Goal: Information Seeking & Learning: Learn about a topic

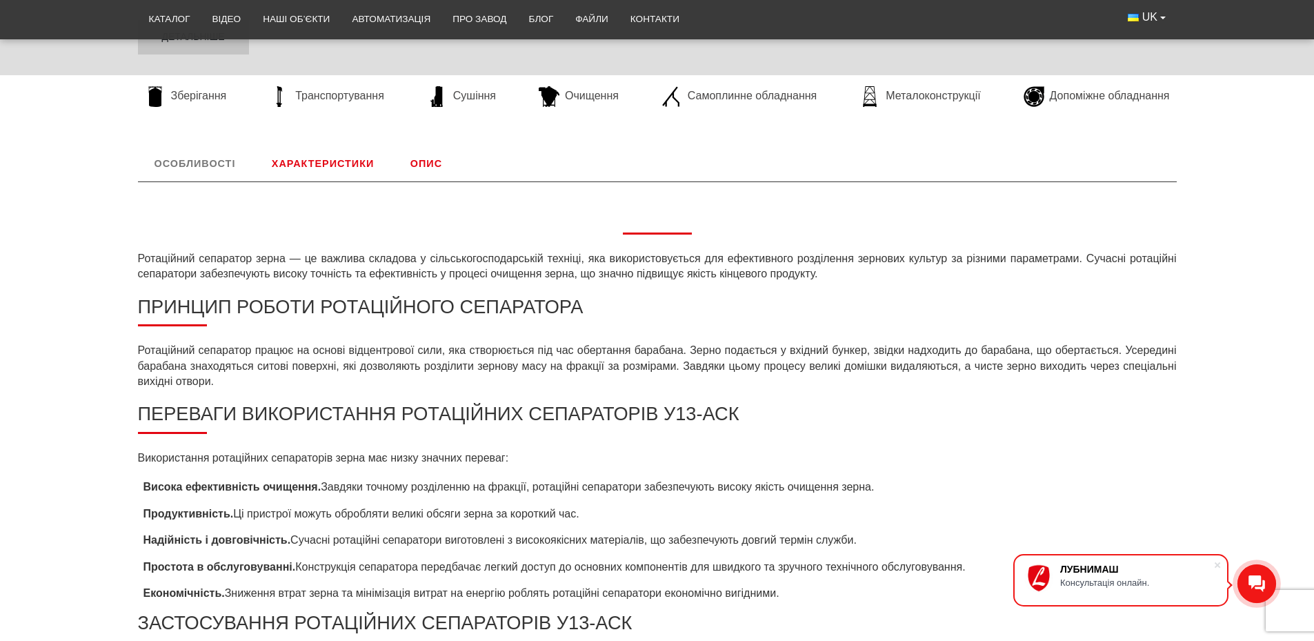
scroll to position [322, 0]
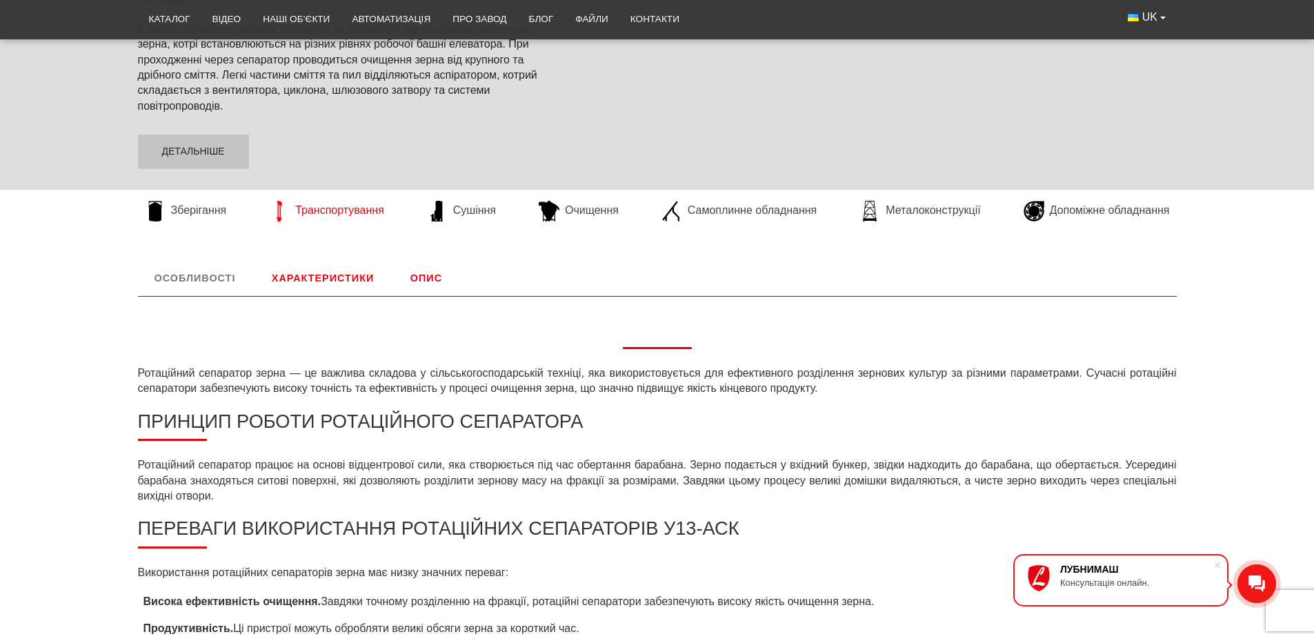
click at [320, 208] on span "Транспортування" at bounding box center [339, 210] width 89 height 15
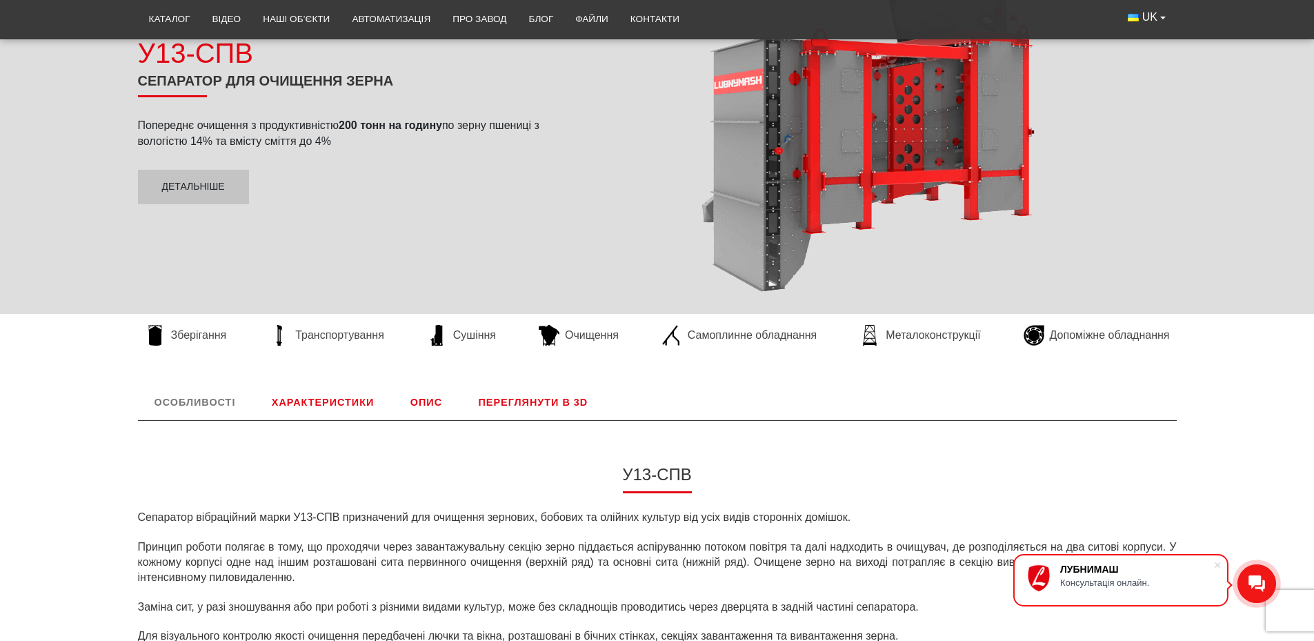
scroll to position [78, 0]
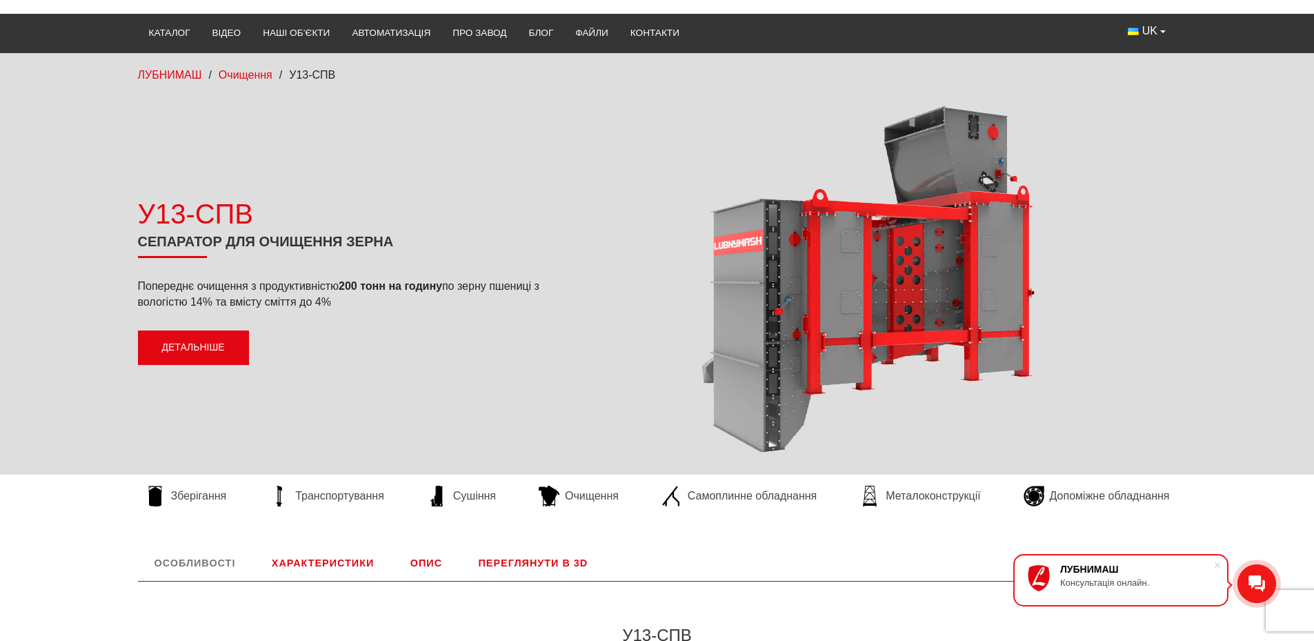
click at [209, 353] on link "Детальніше" at bounding box center [193, 347] width 111 height 34
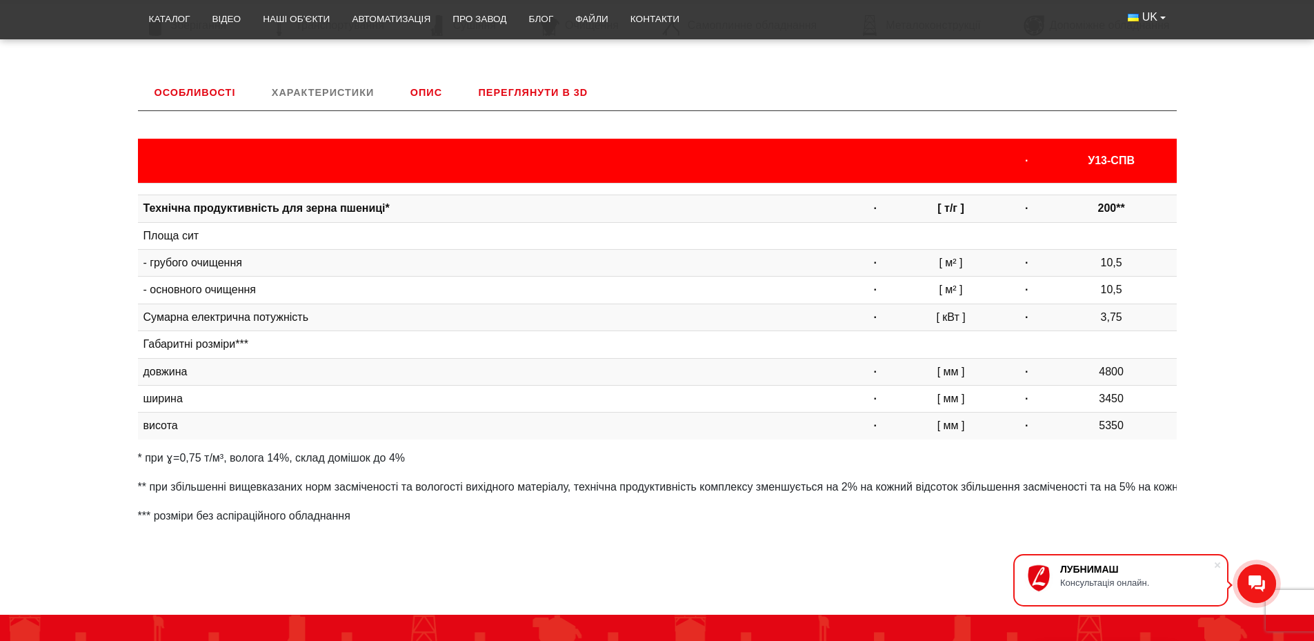
scroll to position [575, 0]
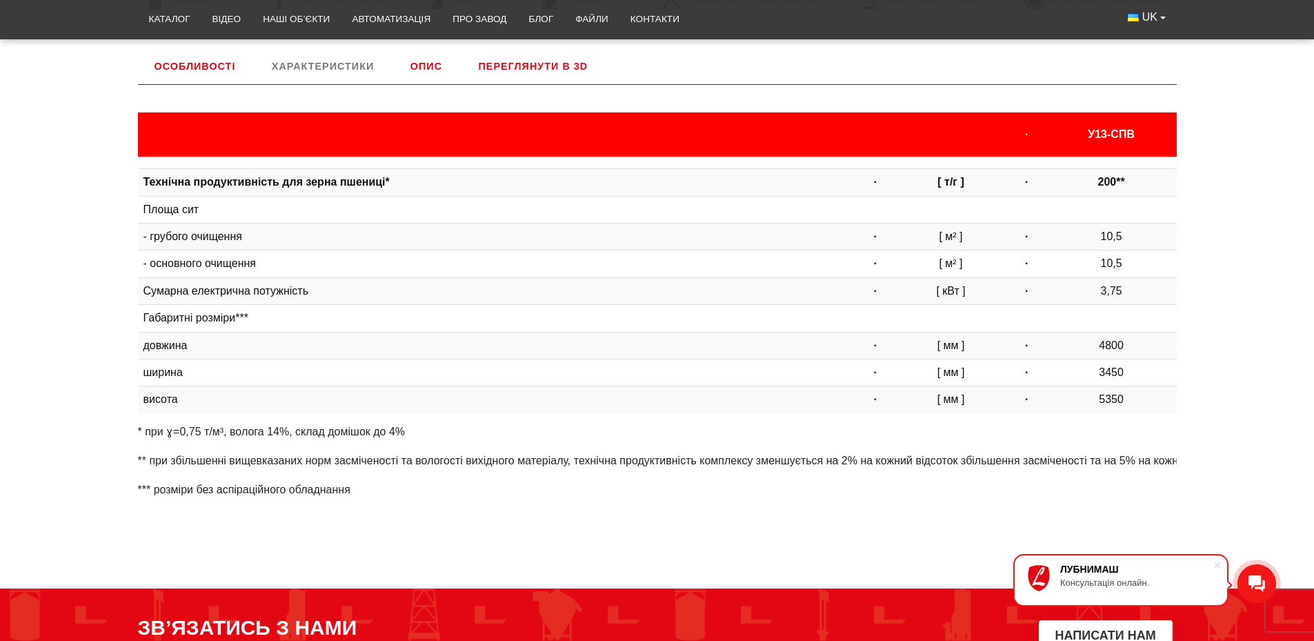
click at [317, 70] on link "Характеристики" at bounding box center [322, 66] width 135 height 36
click at [423, 64] on link "Опис" at bounding box center [426, 66] width 65 height 36
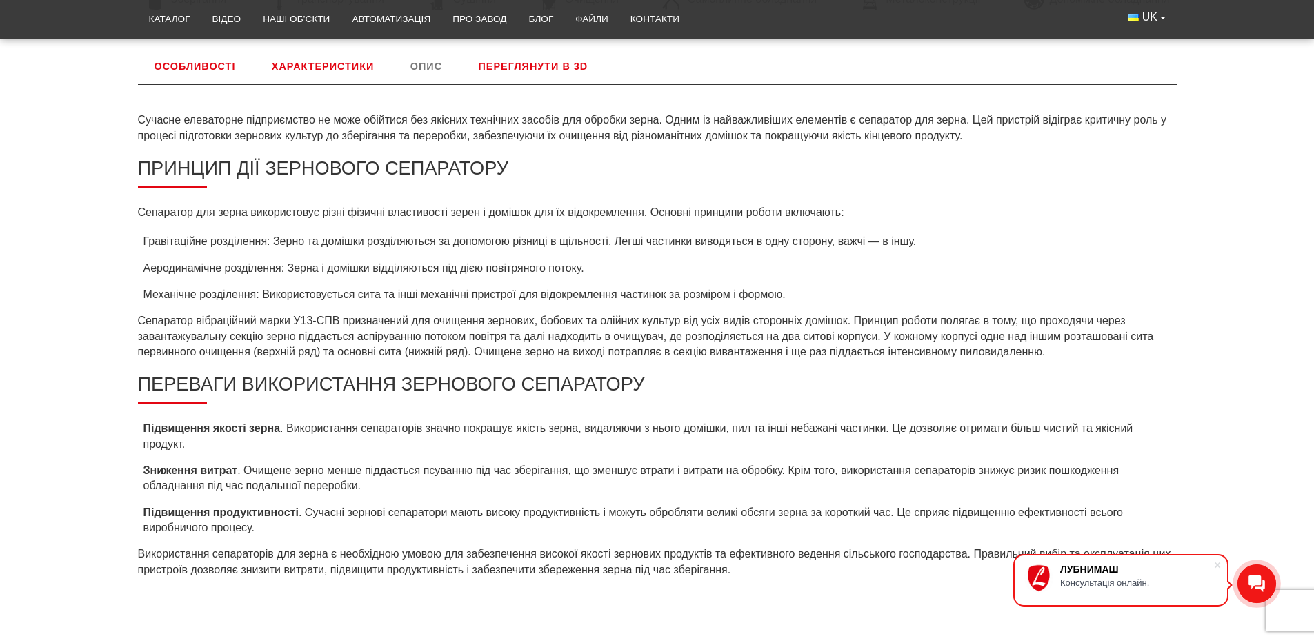
scroll to position [459, 0]
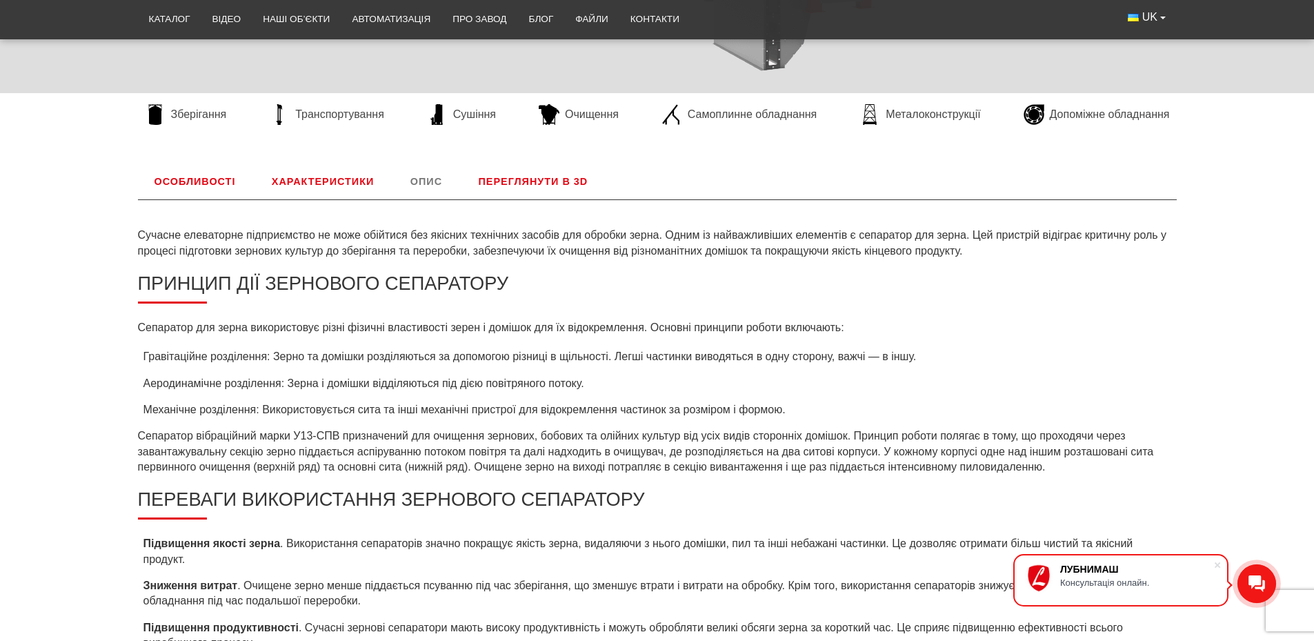
click at [506, 170] on link "Переглянути в 3D" at bounding box center [533, 182] width 143 height 36
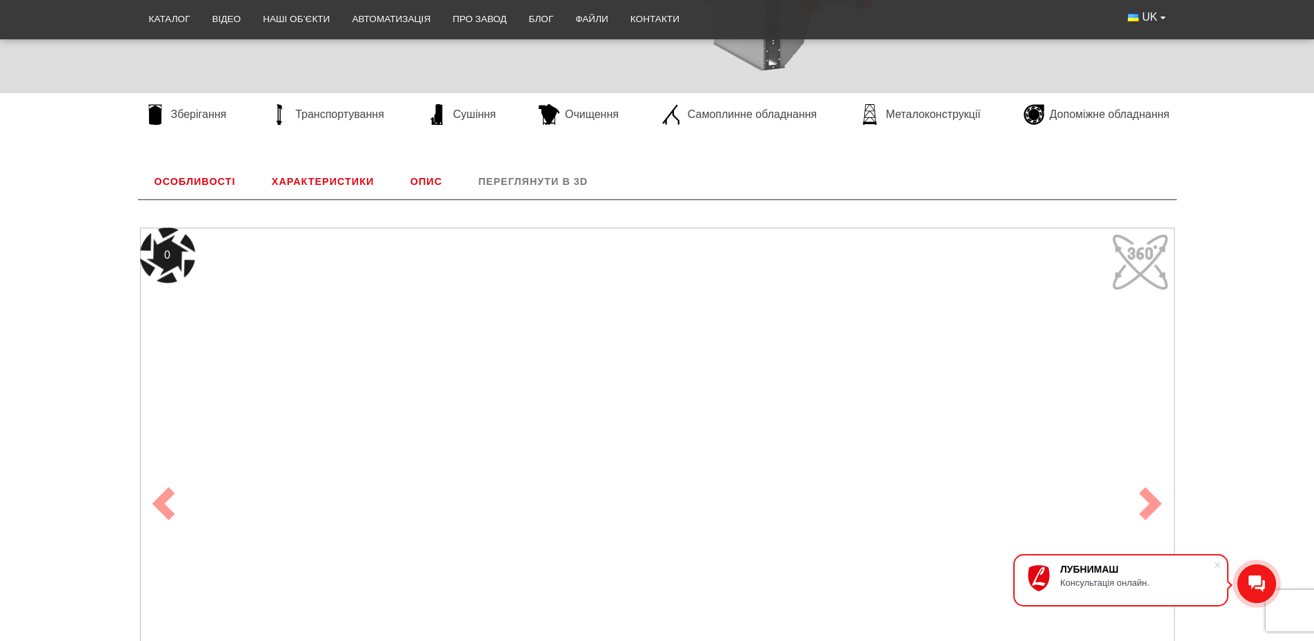
scroll to position [575, 0]
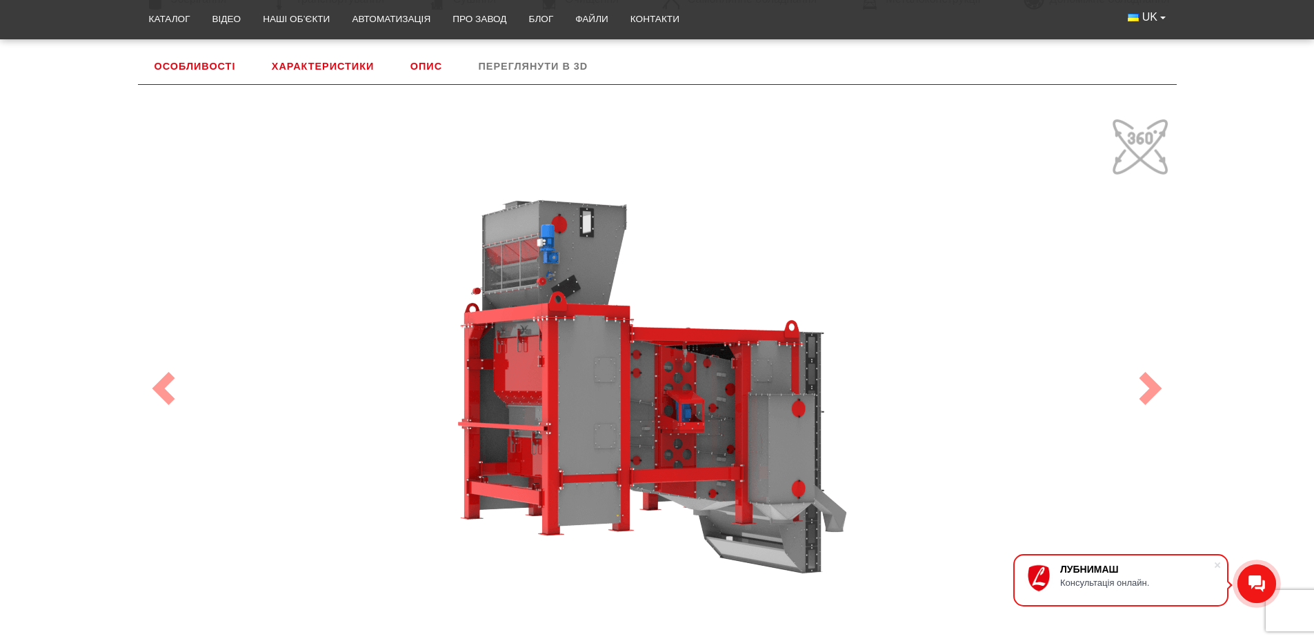
drag, startPoint x: 686, startPoint y: 393, endPoint x: 771, endPoint y: 354, distance: 93.5
click at [771, 354] on div "100" at bounding box center [657, 388] width 1035 height 552
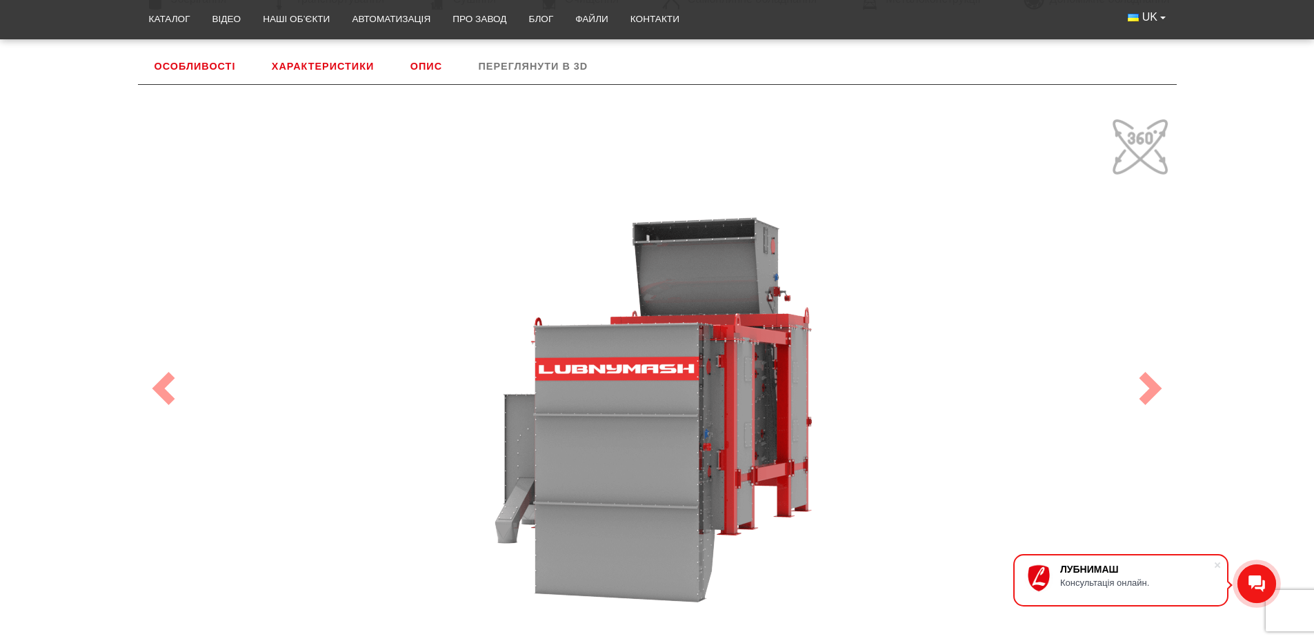
drag, startPoint x: 580, startPoint y: 394, endPoint x: 469, endPoint y: 345, distance: 121.4
click at [469, 345] on div "100" at bounding box center [657, 388] width 1035 height 552
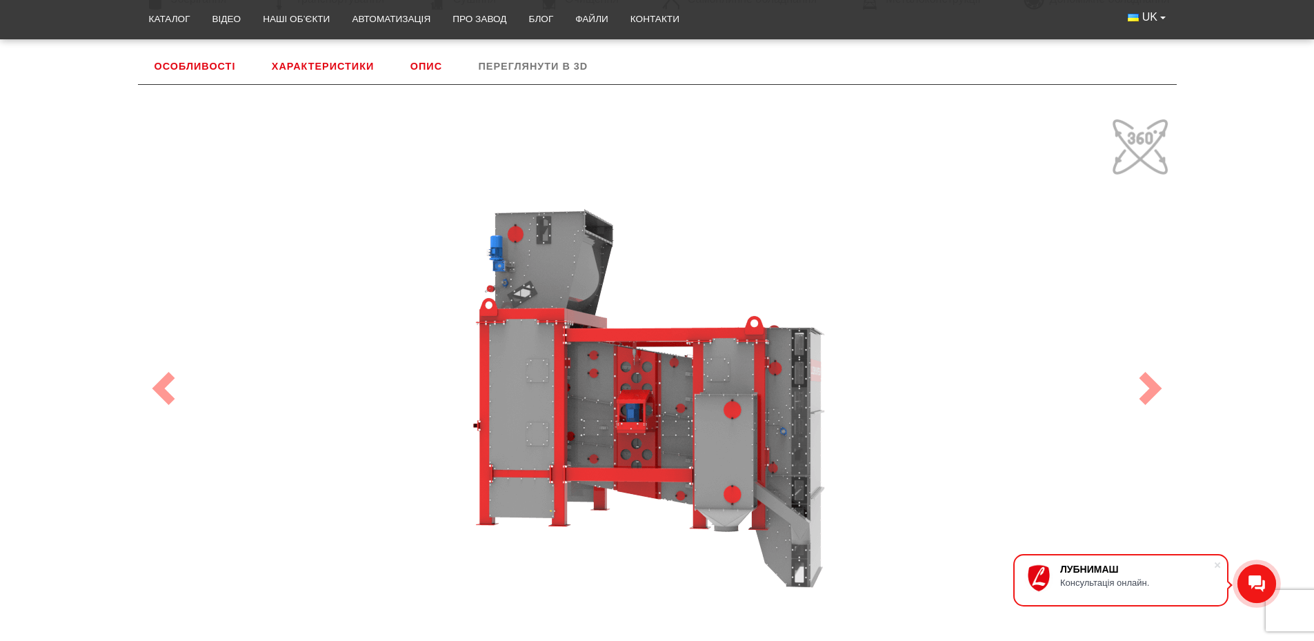
drag, startPoint x: 613, startPoint y: 435, endPoint x: 792, endPoint y: 358, distance: 194.7
click at [792, 358] on div "100" at bounding box center [657, 388] width 1035 height 552
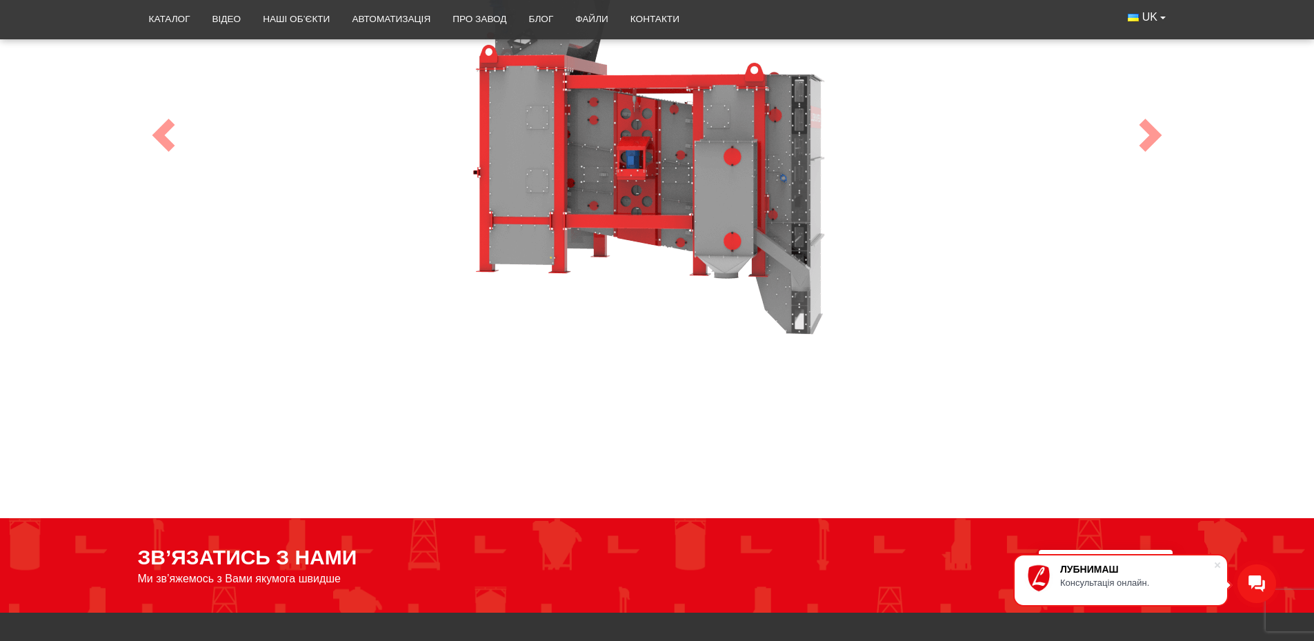
scroll to position [713, 0]
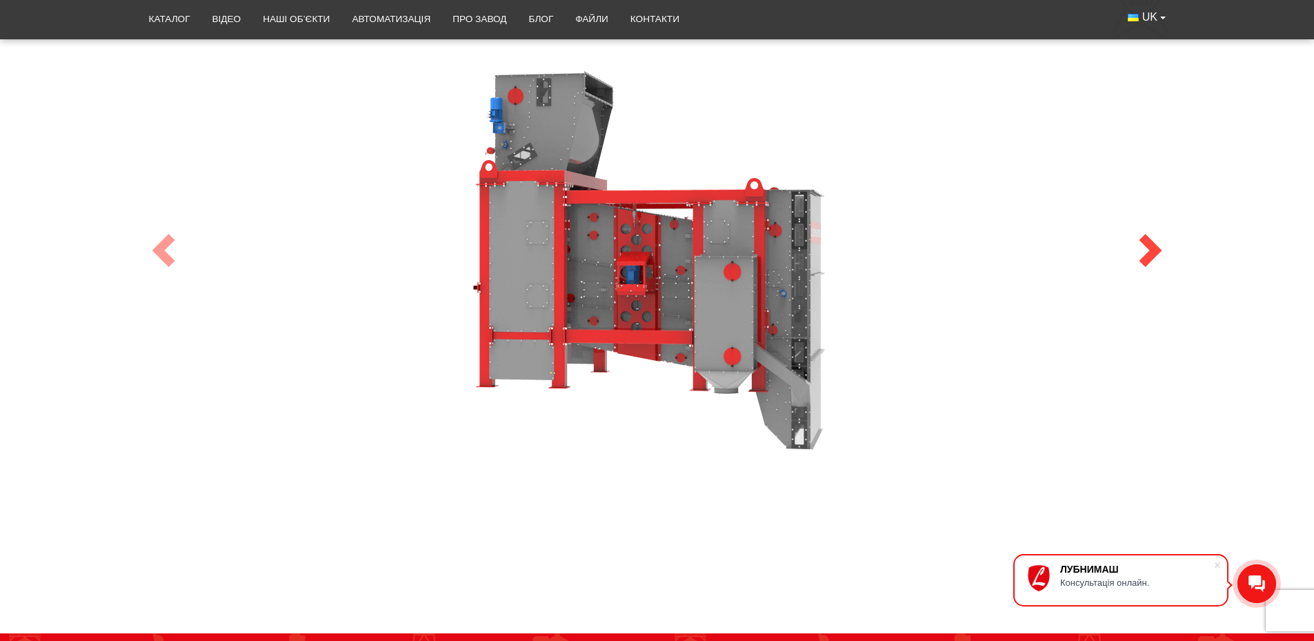
click at [1151, 244] on span at bounding box center [1150, 250] width 33 height 33
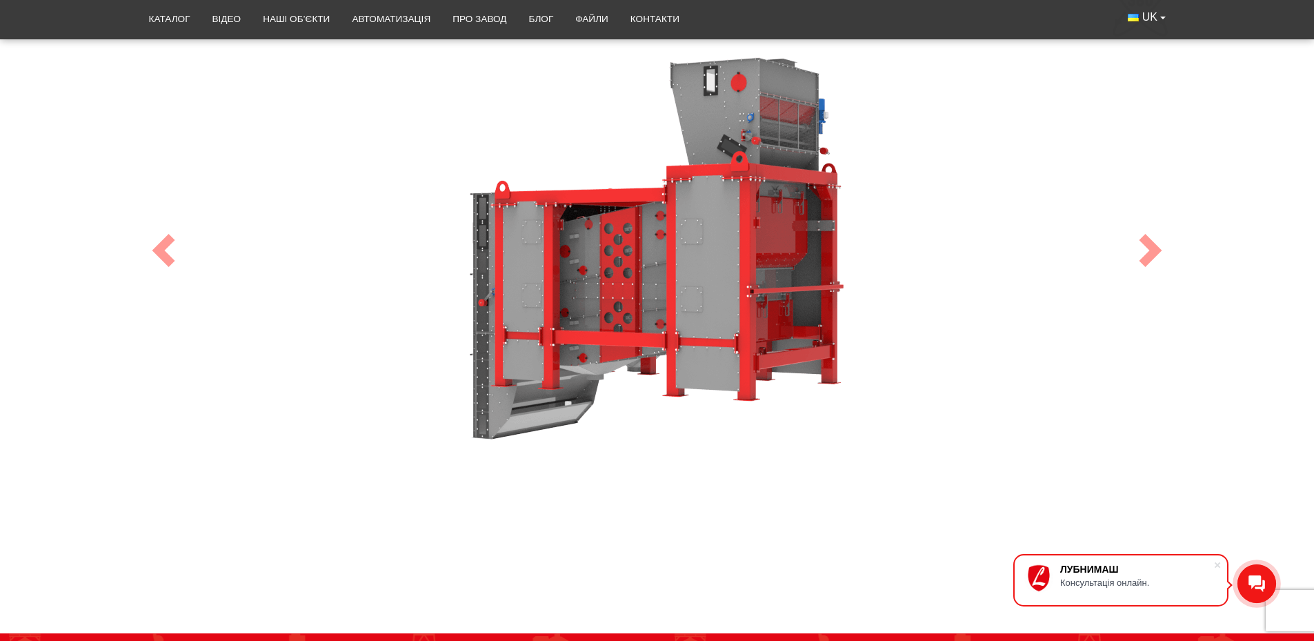
drag, startPoint x: 807, startPoint y: 355, endPoint x: 951, endPoint y: 304, distance: 153.2
click at [951, 304] on div "100" at bounding box center [657, 250] width 1035 height 552
click at [1149, 257] on span at bounding box center [1150, 250] width 33 height 33
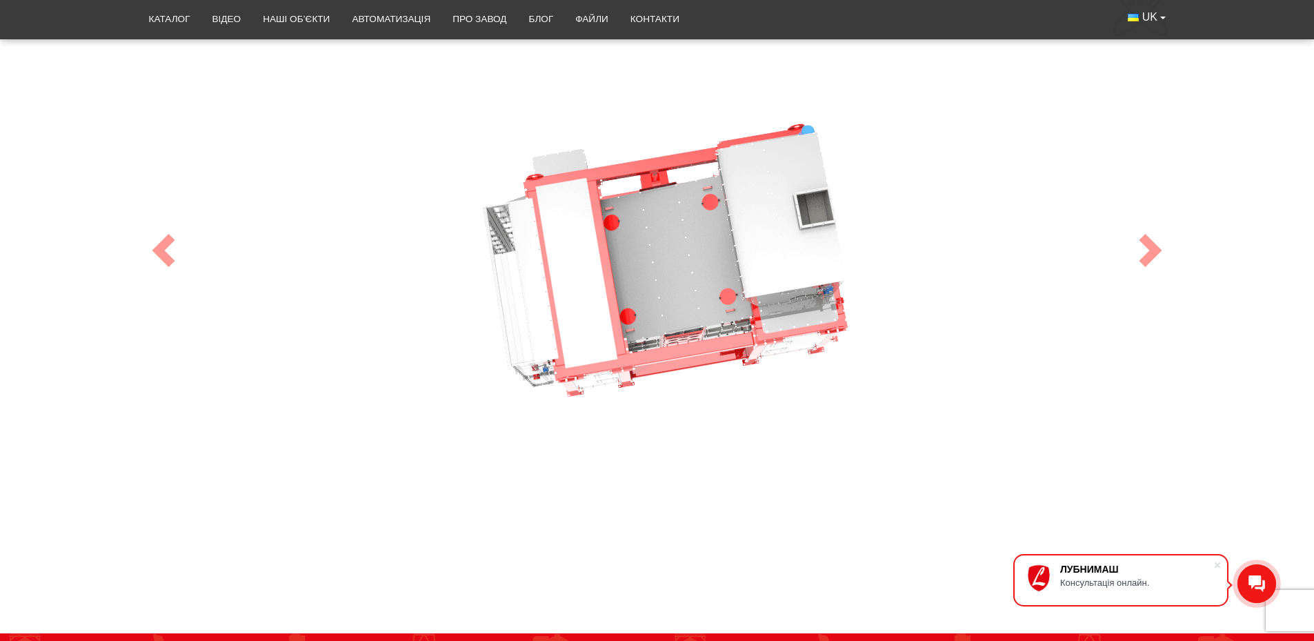
drag, startPoint x: 691, startPoint y: 250, endPoint x: 686, endPoint y: 304, distance: 54.1
click at [686, 304] on div "100" at bounding box center [657, 250] width 1035 height 552
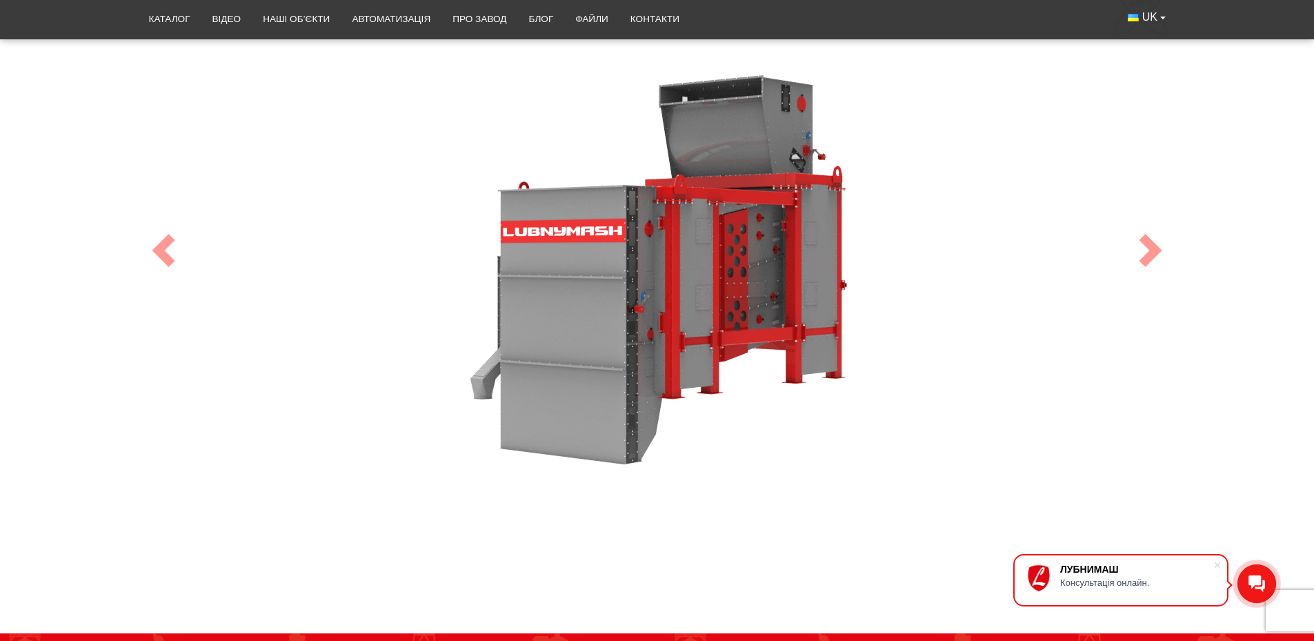
drag, startPoint x: 723, startPoint y: 413, endPoint x: 797, endPoint y: 288, distance: 145.1
click at [797, 288] on div "100" at bounding box center [657, 250] width 1035 height 552
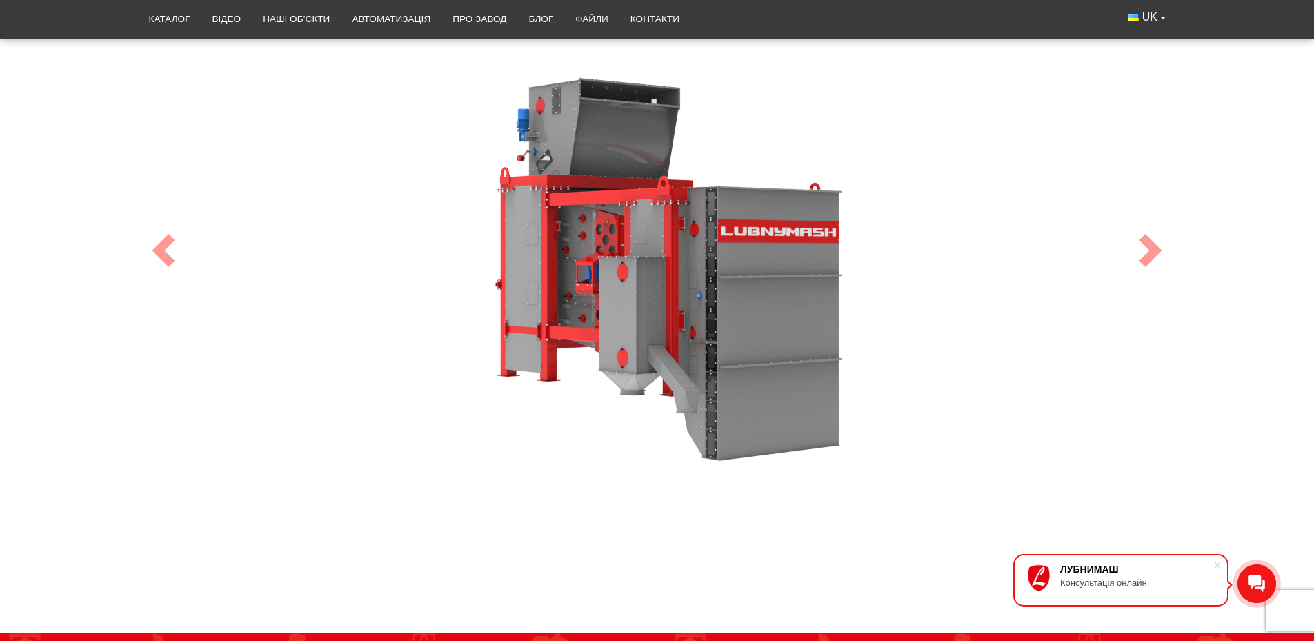
drag, startPoint x: 583, startPoint y: 304, endPoint x: 644, endPoint y: 312, distance: 61.2
click at [644, 312] on div "100" at bounding box center [657, 250] width 1035 height 552
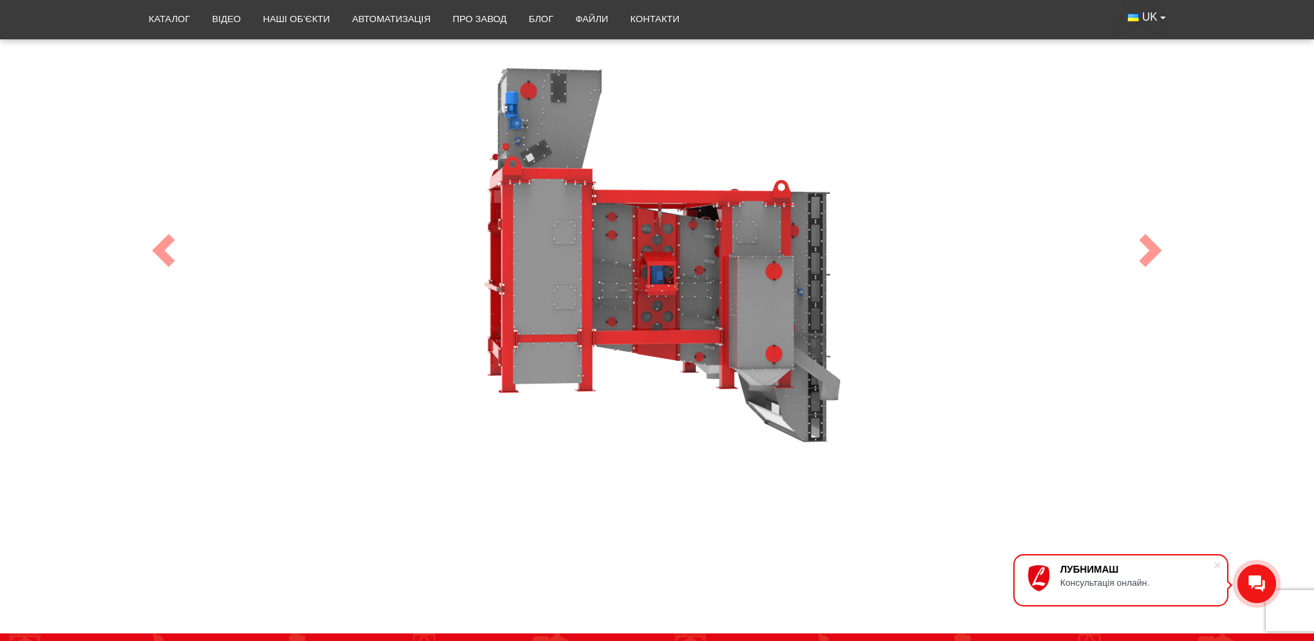
drag, startPoint x: 608, startPoint y: 294, endPoint x: 715, endPoint y: 308, distance: 107.8
click at [715, 308] on div "100" at bounding box center [657, 250] width 1035 height 552
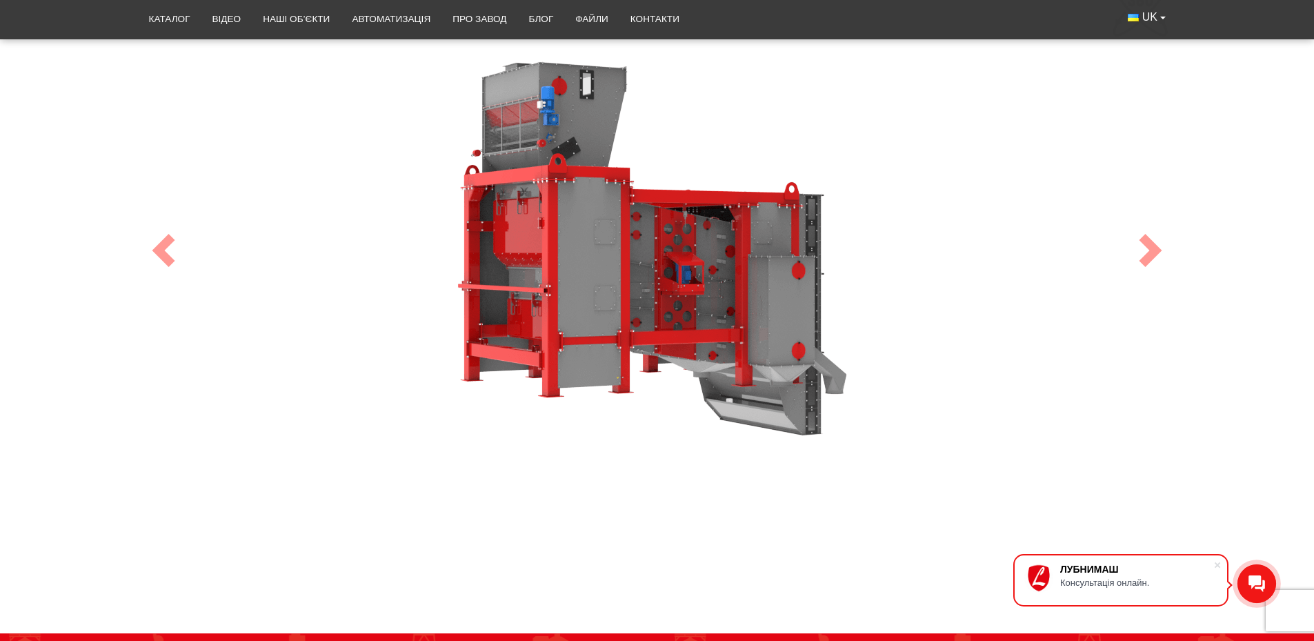
drag, startPoint x: 593, startPoint y: 319, endPoint x: 597, endPoint y: 326, distance: 8.6
click at [597, 326] on div "100" at bounding box center [657, 250] width 1035 height 552
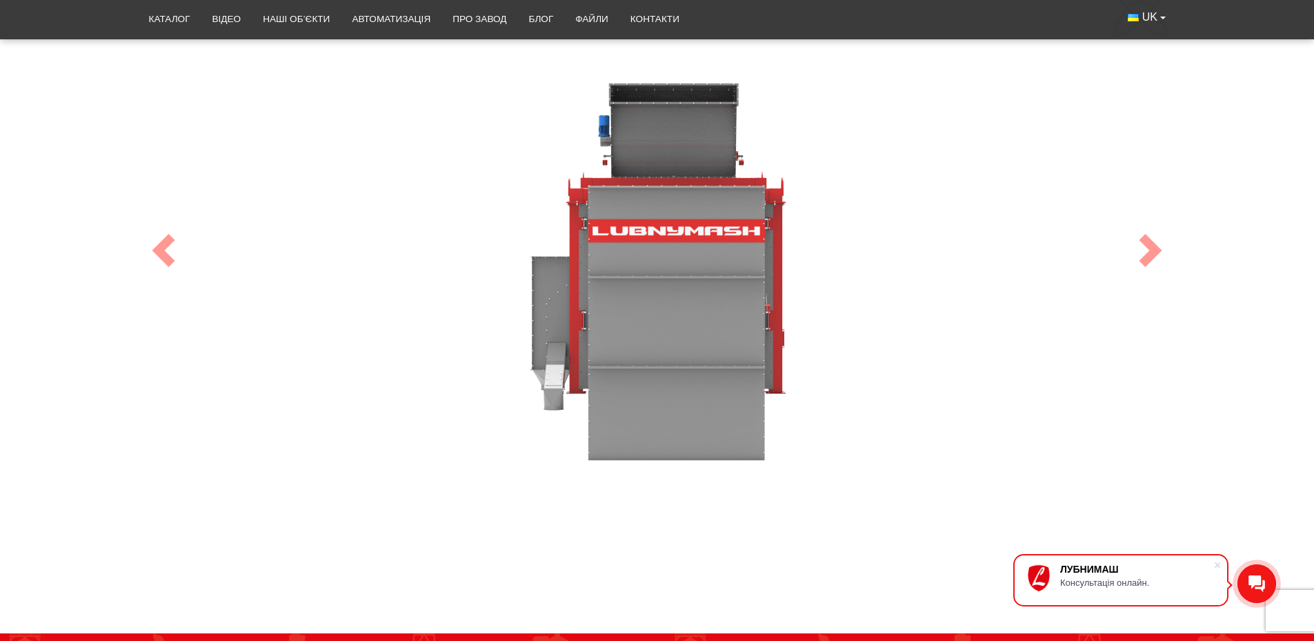
drag, startPoint x: 758, startPoint y: 328, endPoint x: 628, endPoint y: 315, distance: 130.3
click at [628, 315] on div "100" at bounding box center [657, 250] width 1035 height 552
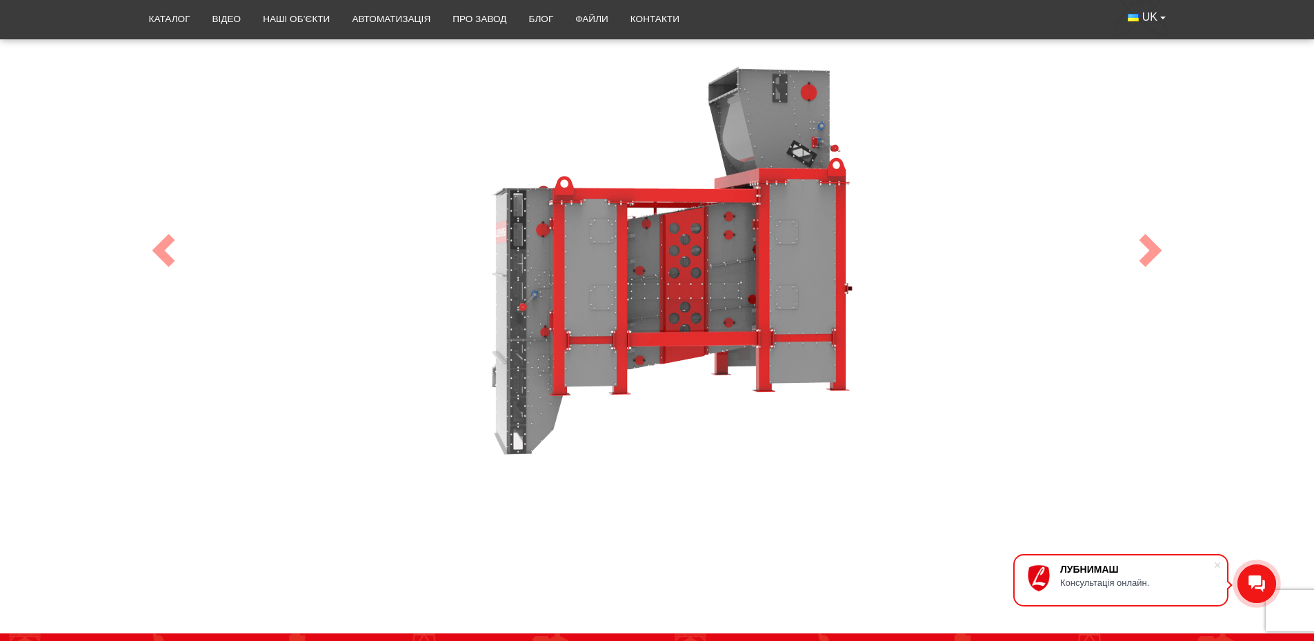
drag, startPoint x: 734, startPoint y: 328, endPoint x: 637, endPoint y: 324, distance: 96.7
click at [637, 324] on div "100" at bounding box center [657, 250] width 1035 height 552
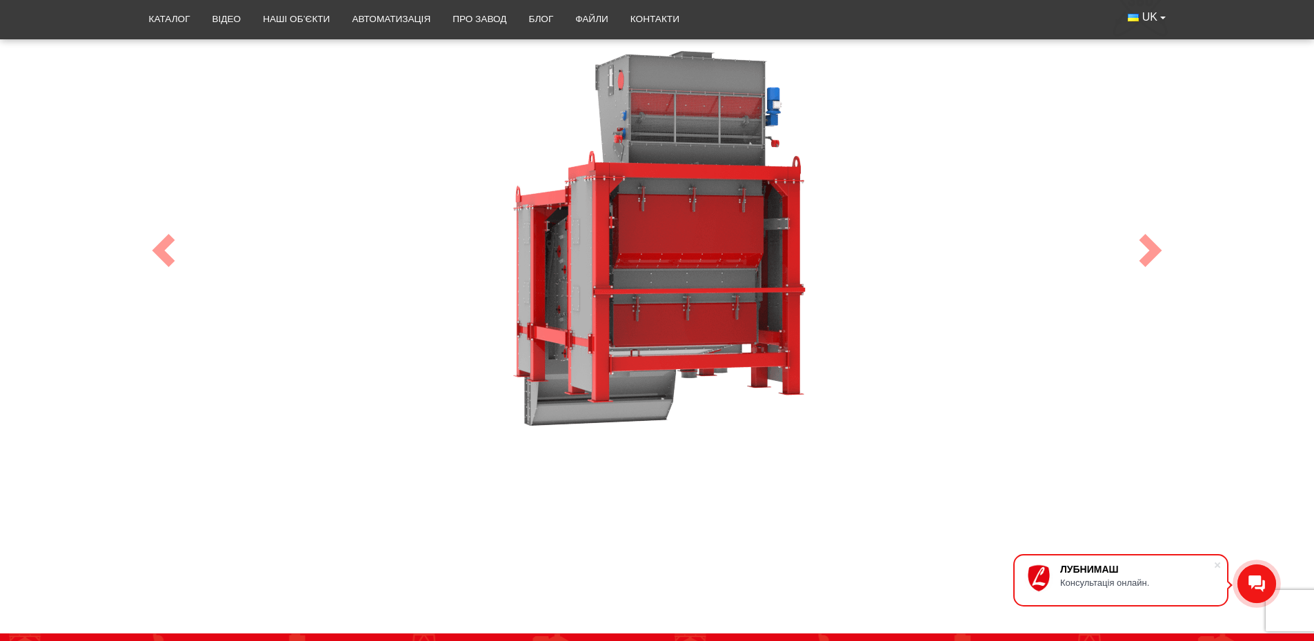
drag, startPoint x: 728, startPoint y: 331, endPoint x: 638, endPoint y: 328, distance: 89.8
click at [638, 328] on div "100" at bounding box center [657, 250] width 1035 height 552
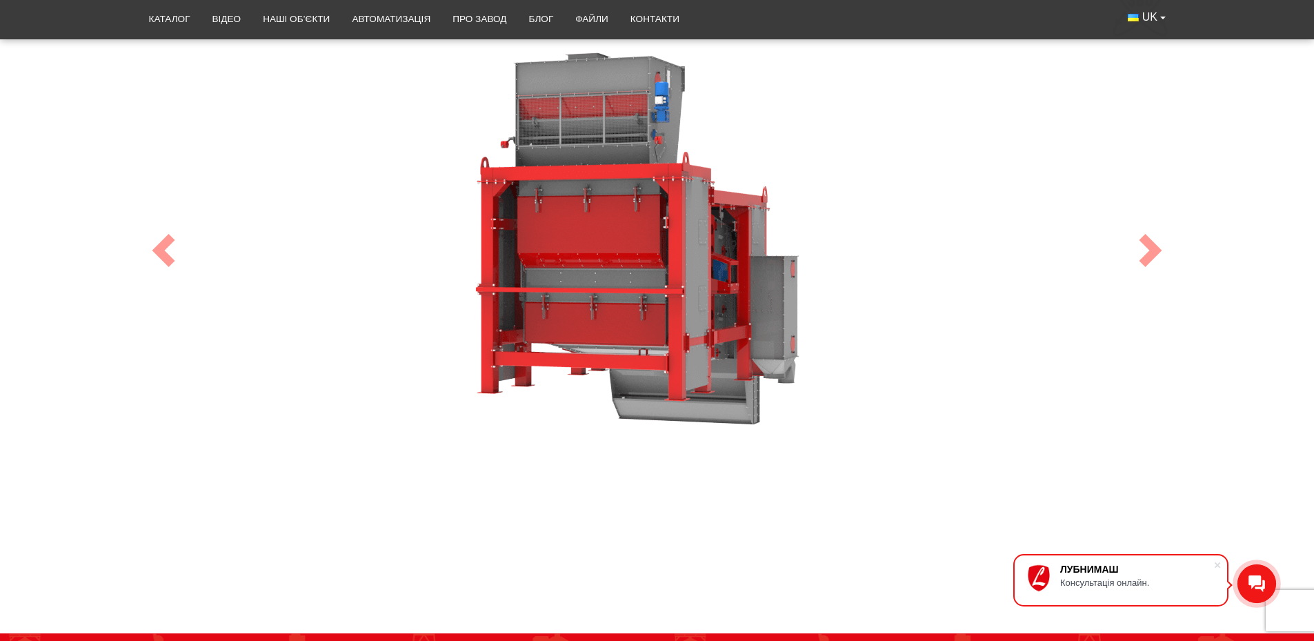
drag, startPoint x: 733, startPoint y: 323, endPoint x: 679, endPoint y: 328, distance: 54.0
click at [679, 327] on div "100" at bounding box center [657, 250] width 1035 height 552
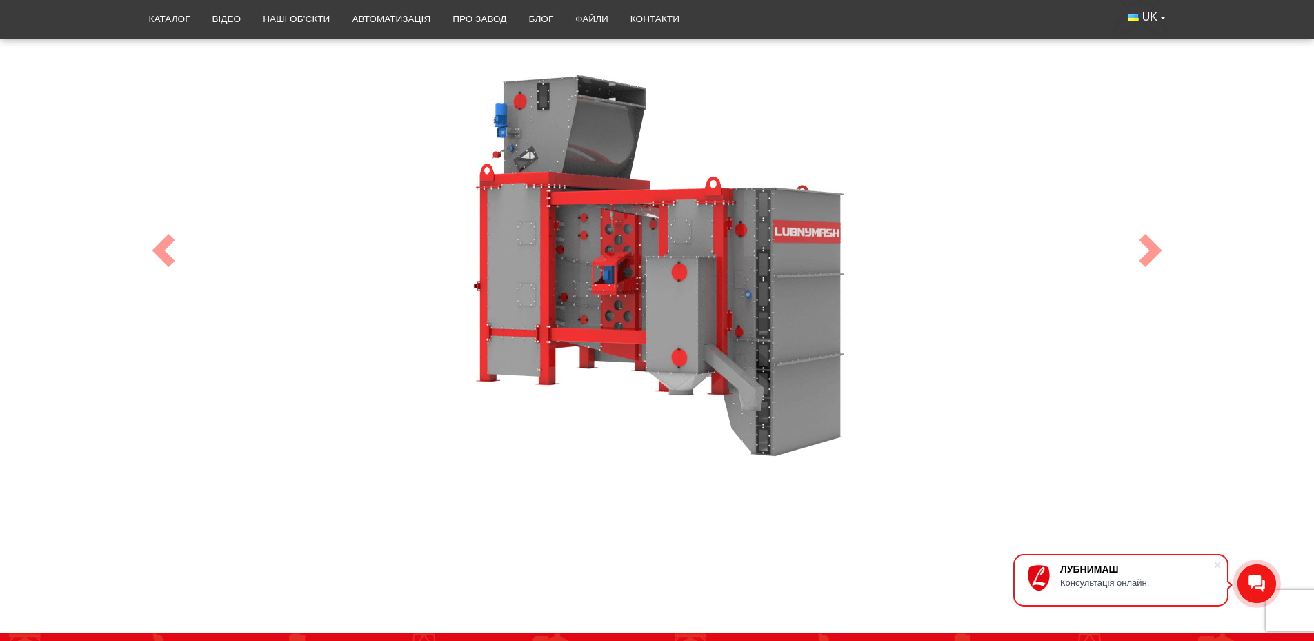
drag, startPoint x: 738, startPoint y: 324, endPoint x: 645, endPoint y: 329, distance: 92.6
click at [645, 329] on div "100" at bounding box center [657, 250] width 1035 height 552
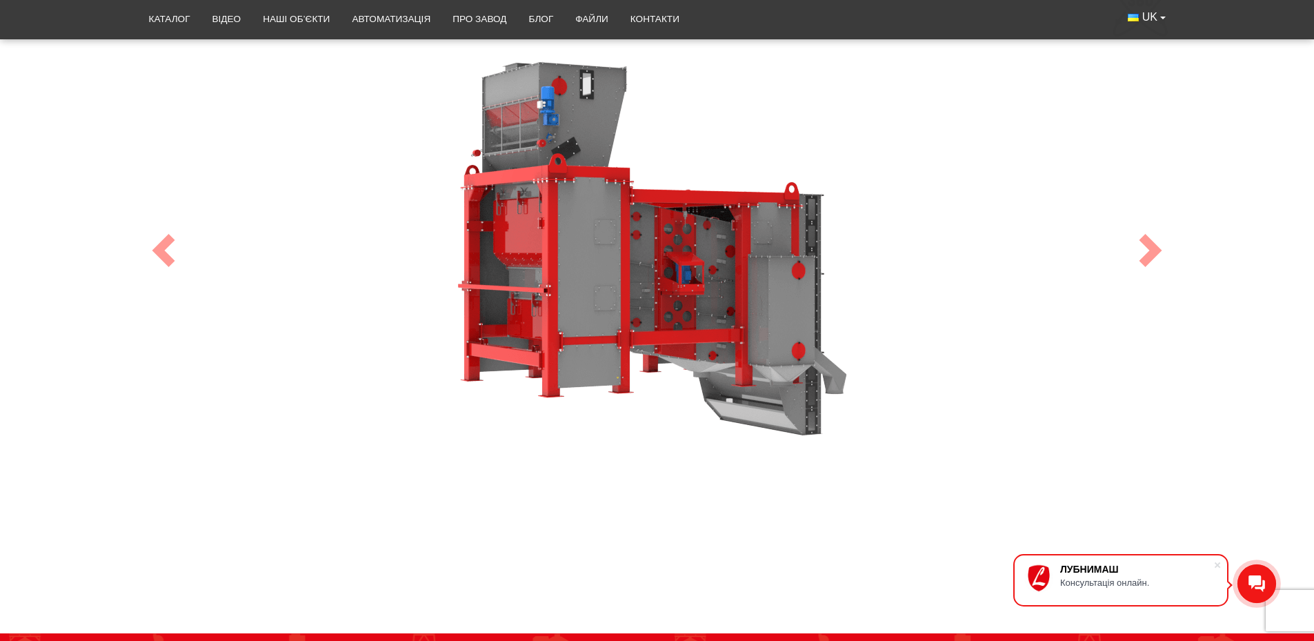
drag, startPoint x: 651, startPoint y: 266, endPoint x: 700, endPoint y: 241, distance: 54.9
click at [700, 241] on div "100" at bounding box center [657, 250] width 1035 height 552
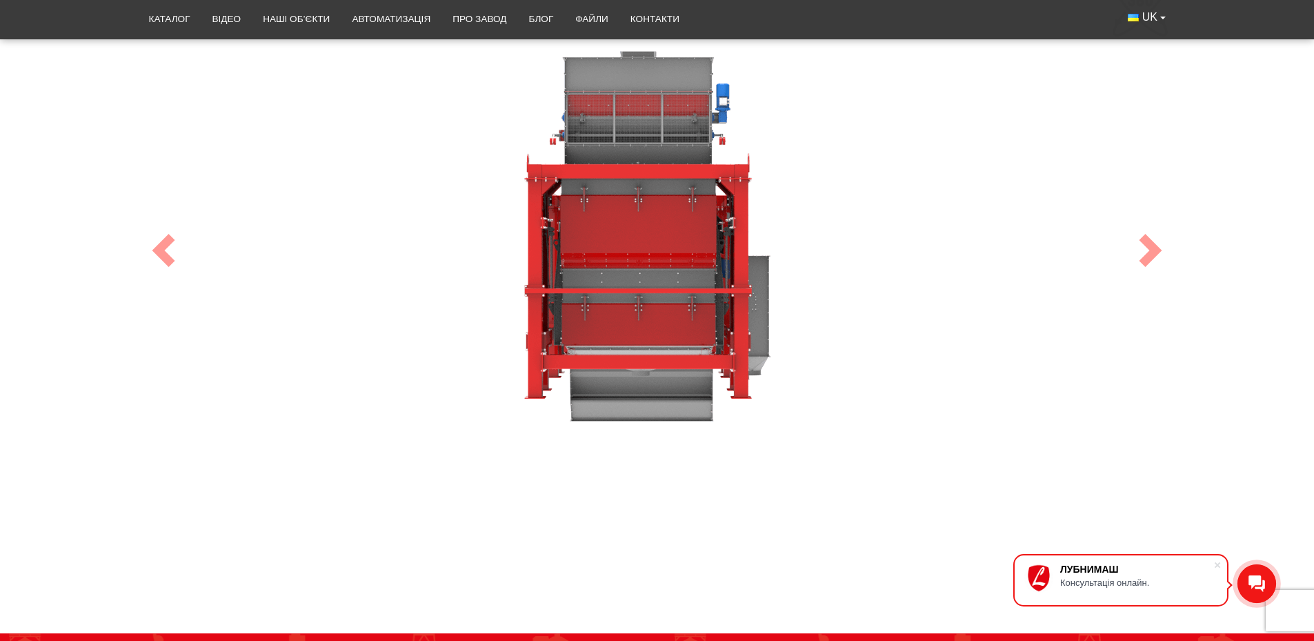
drag, startPoint x: 617, startPoint y: 273, endPoint x: 655, endPoint y: 272, distance: 38.0
click at [655, 272] on div "100" at bounding box center [657, 250] width 1035 height 552
